Goal: Communication & Community: Answer question/provide support

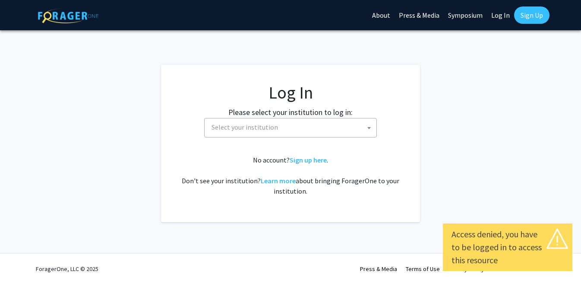
select select
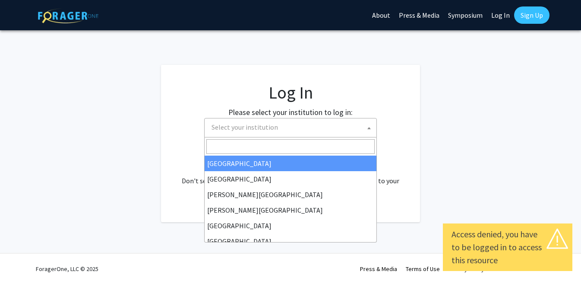
click at [307, 129] on span "Select your institution" at bounding box center [292, 127] width 168 height 18
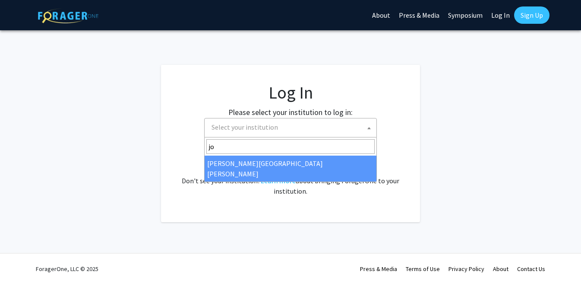
type input "jo"
select select "1"
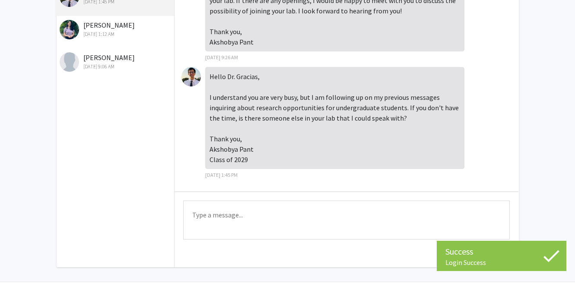
scroll to position [82, 0]
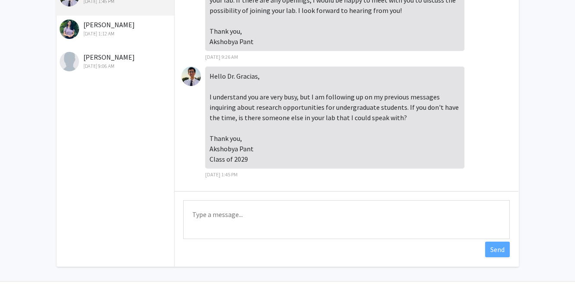
click at [329, 228] on textarea "Type a message" at bounding box center [346, 219] width 326 height 39
type textarea "V"
paste textarea "I use an online scheduler to schedule meetings and slots are updated each week;…"
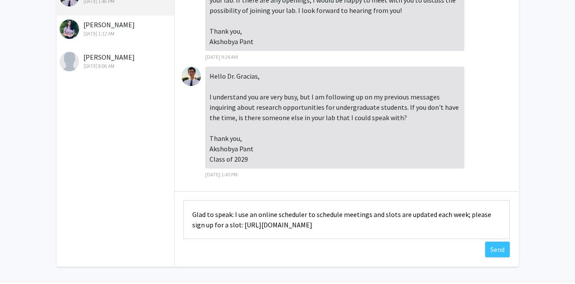
click at [234, 216] on textarea "Glad to speak: I use an online scheduler to schedule meetings and slots are upd…" at bounding box center [346, 219] width 326 height 39
type textarea "Glad to speak. I use an online scheduler to schedule meetings and slots are upd…"
click at [494, 249] on button "Send" at bounding box center [497, 249] width 25 height 16
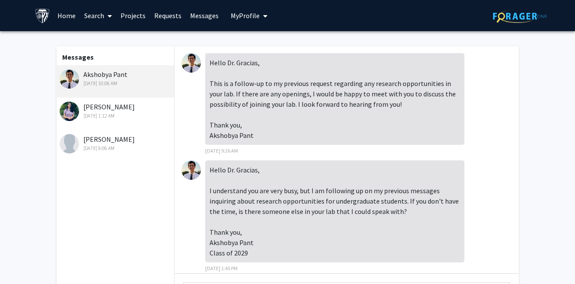
scroll to position [0, 0]
